Goal: Download file/media

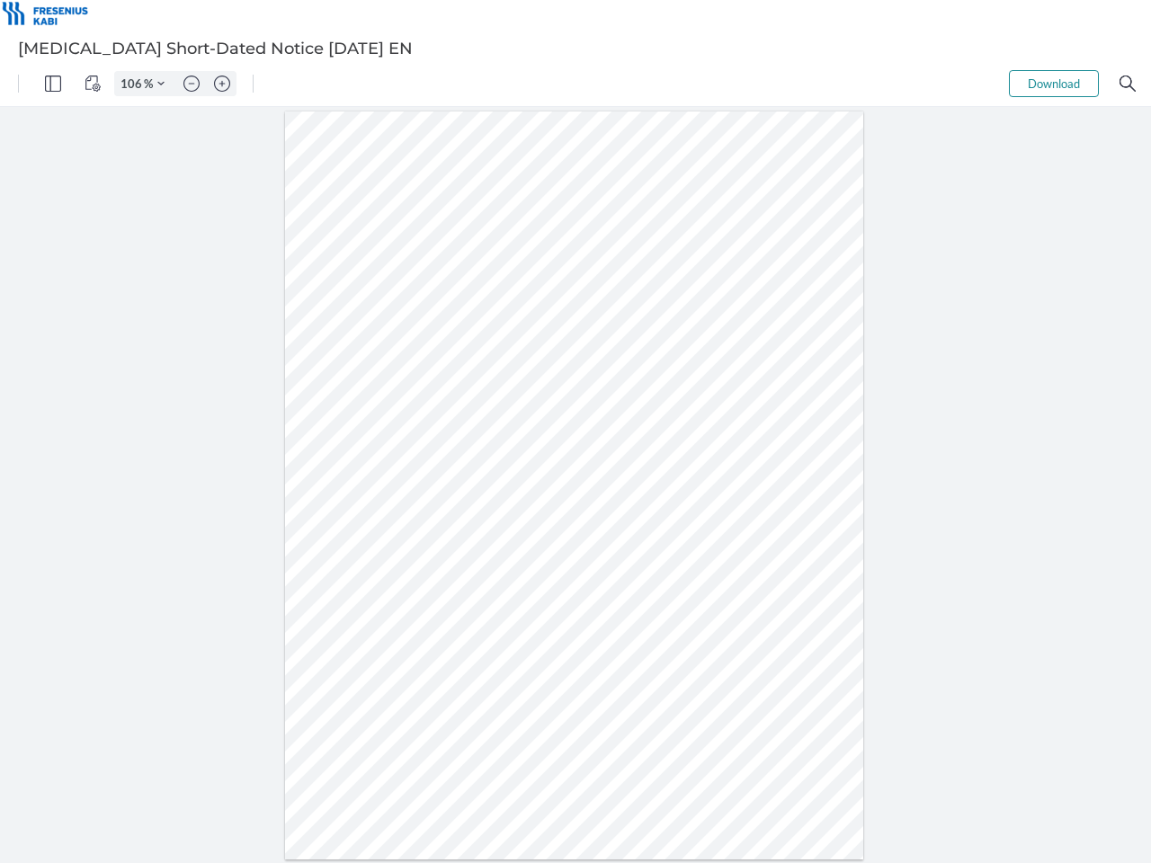
click at [53, 84] on img "Panel" at bounding box center [53, 84] width 16 height 16
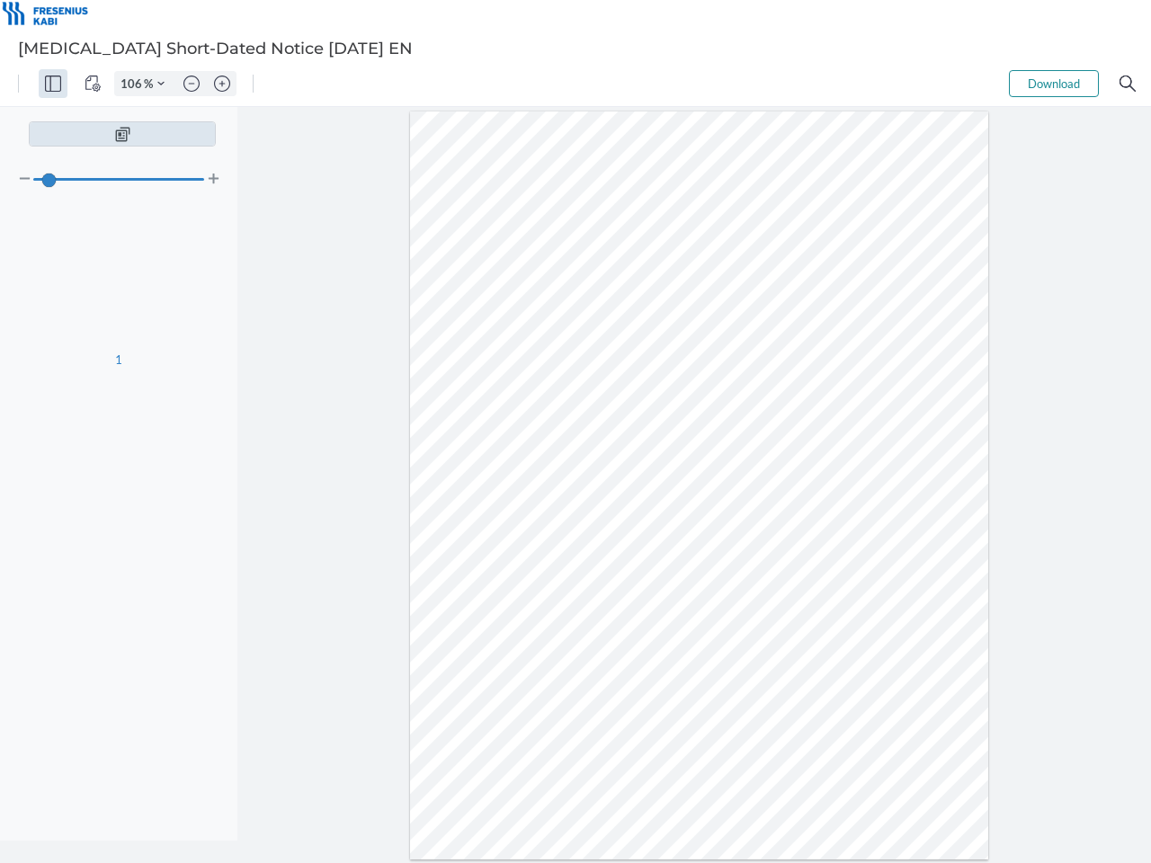
click at [93, 84] on img "View Controls" at bounding box center [92, 84] width 16 height 16
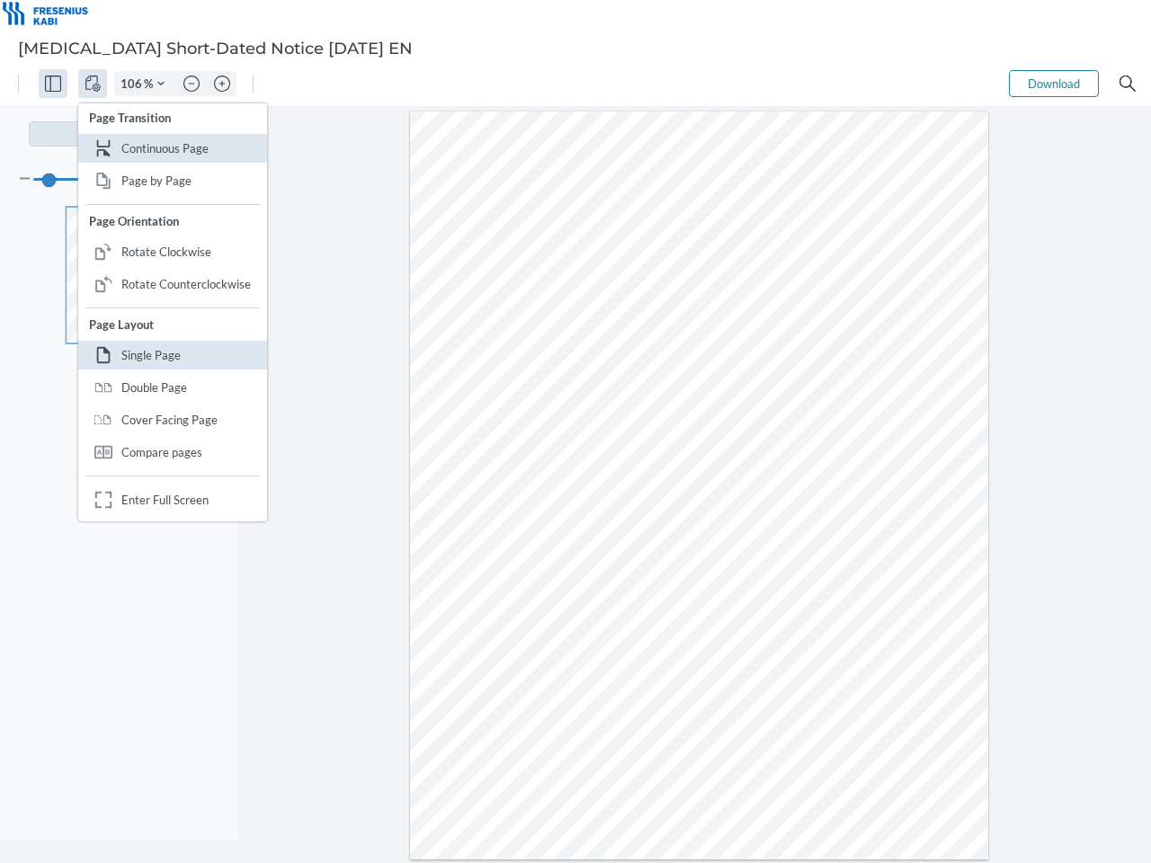
click at [134, 84] on input "106" at bounding box center [129, 84] width 29 height 16
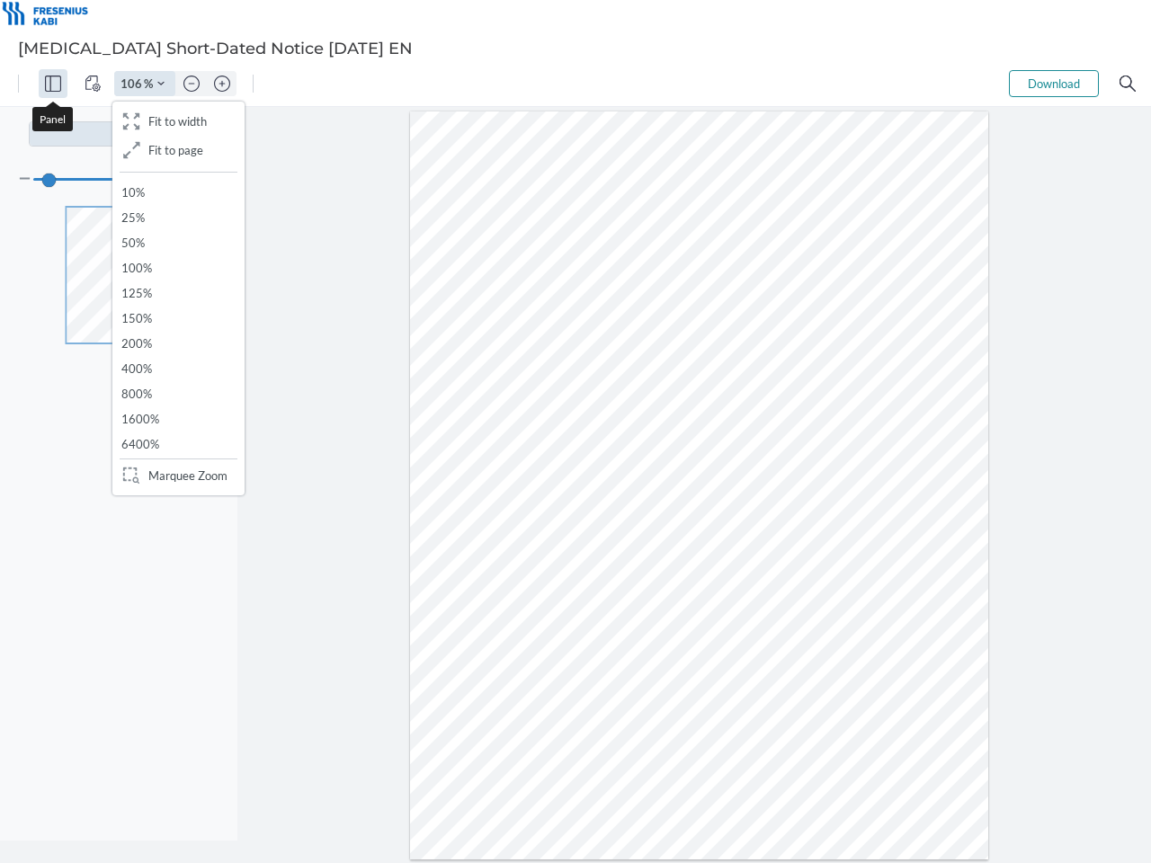
click at [161, 84] on img "Zoom Controls" at bounding box center [160, 83] width 7 height 7
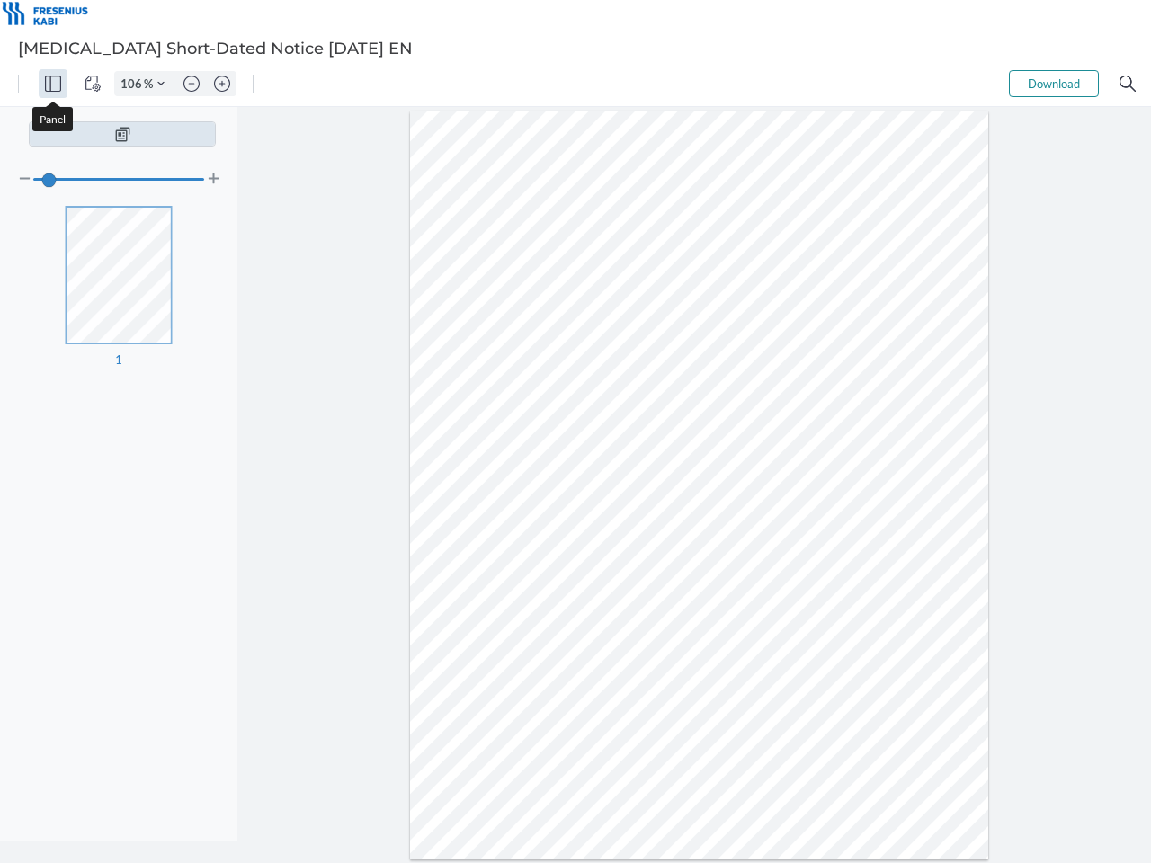
click at [191, 84] on img "Zoom out" at bounding box center [191, 84] width 16 height 16
click at [222, 84] on img "Zoom in" at bounding box center [222, 84] width 16 height 16
type input "106"
click at [1054, 84] on button "Download" at bounding box center [1054, 83] width 90 height 27
click at [1127, 84] on img "Search" at bounding box center [1127, 84] width 16 height 16
